Goal: Register for event/course

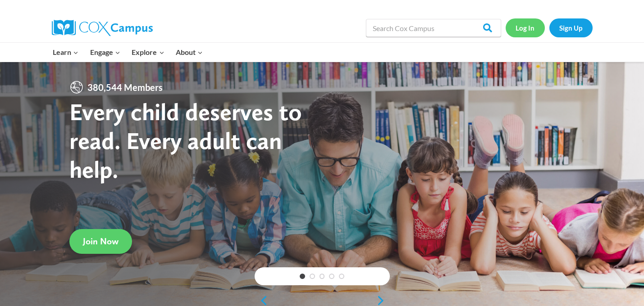
click at [524, 26] on link "Log In" at bounding box center [525, 27] width 39 height 18
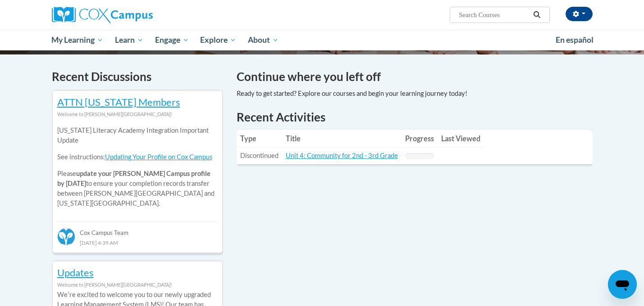
scroll to position [237, 0]
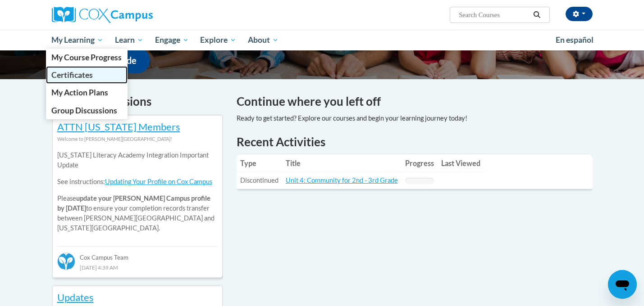
click at [71, 75] on span "Certificates" at bounding box center [71, 74] width 41 height 9
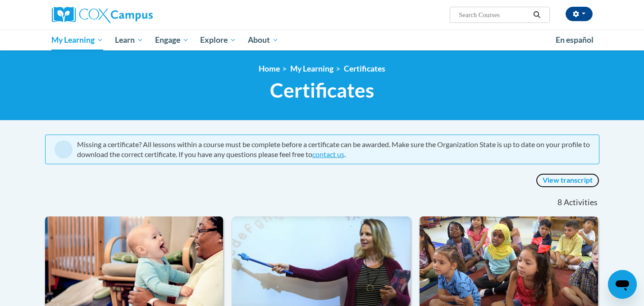
click at [566, 176] on link "View transcript" at bounding box center [568, 180] width 64 height 14
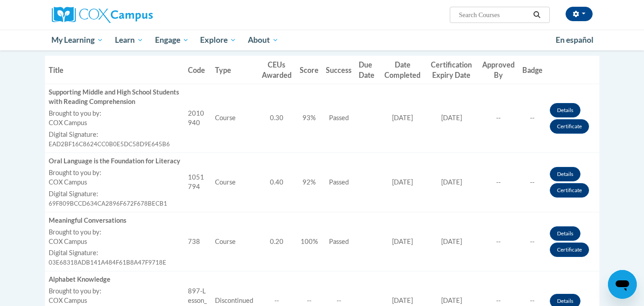
scroll to position [263, 0]
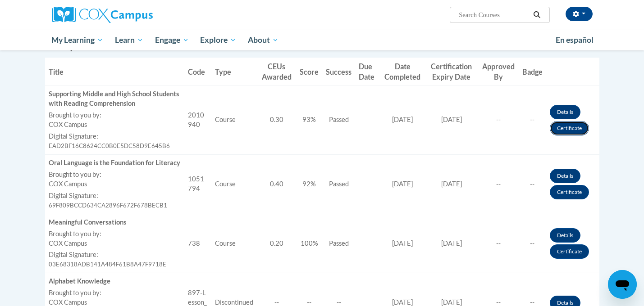
click at [564, 128] on link "Certificate" at bounding box center [569, 128] width 39 height 14
click at [567, 194] on link "Certificate" at bounding box center [569, 192] width 39 height 14
click at [569, 191] on link "Certificate" at bounding box center [569, 192] width 39 height 14
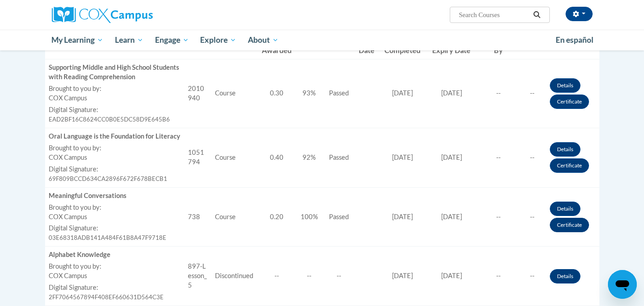
scroll to position [290, 0]
click at [568, 224] on link "Certificate" at bounding box center [569, 225] width 39 height 14
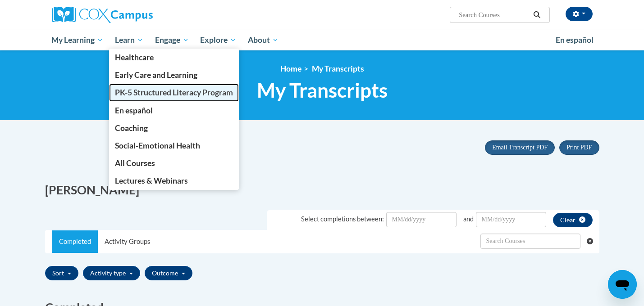
click at [136, 95] on span "PK-5 Structured Literacy Program" at bounding box center [174, 92] width 118 height 9
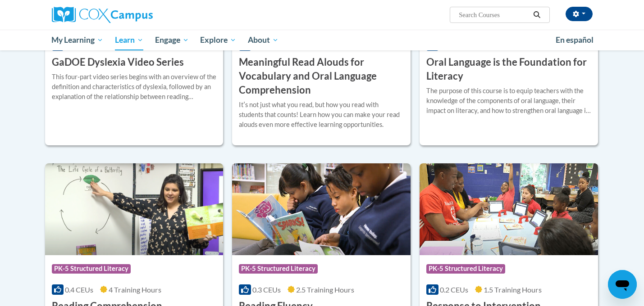
scroll to position [726, 0]
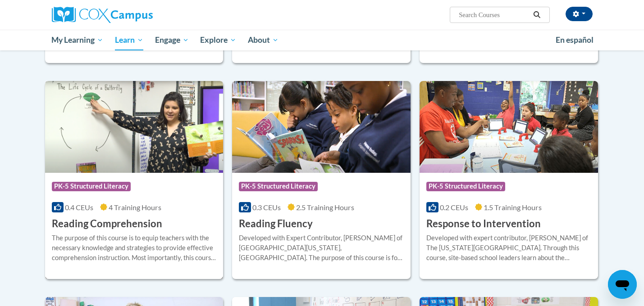
click at [151, 160] on img at bounding box center [134, 127] width 178 height 92
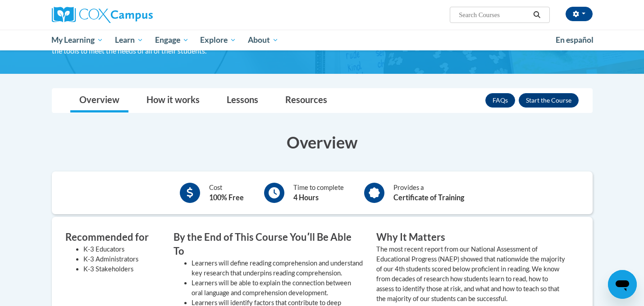
scroll to position [60, 0]
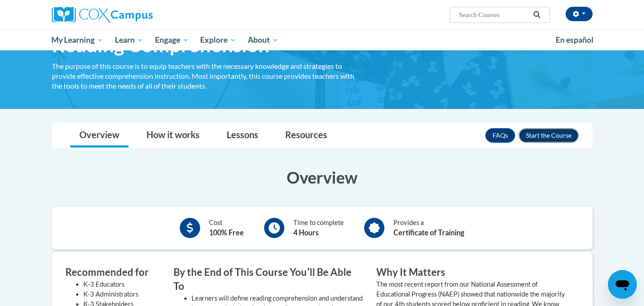
click at [529, 135] on button "Enroll" at bounding box center [549, 135] width 60 height 14
